Goal: Transaction & Acquisition: Register for event/course

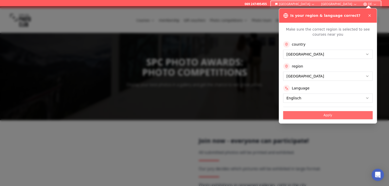
click at [297, 115] on button "Apply" at bounding box center [327, 115] width 89 height 8
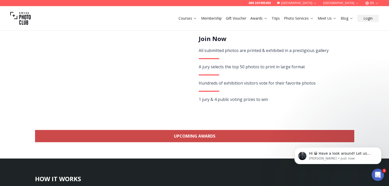
click at [216, 138] on link "Upcoming Awards" at bounding box center [194, 136] width 319 height 12
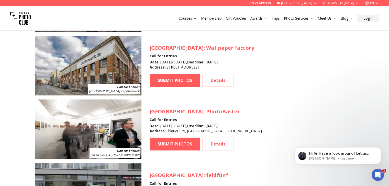
scroll to position [633, 0]
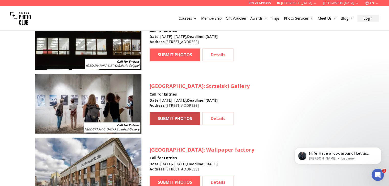
click at [181, 117] on font "SUBMIT PHOTOS" at bounding box center [175, 119] width 34 height 6
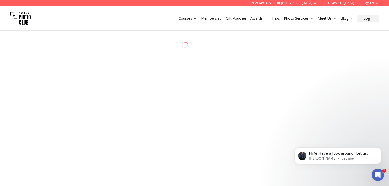
select select "*******"
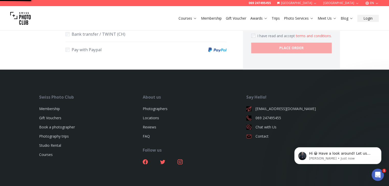
scroll to position [385, 0]
